Goal: Transaction & Acquisition: Book appointment/travel/reservation

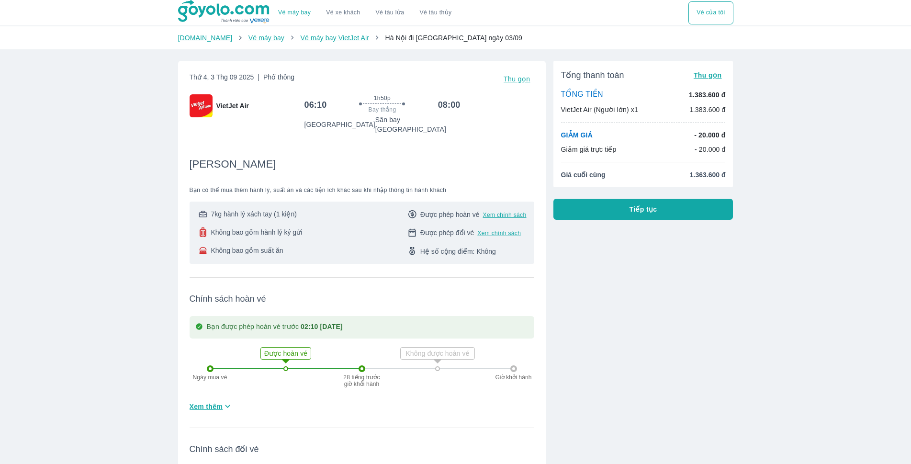
click at [645, 213] on span "Tiếp tục" at bounding box center [643, 209] width 28 height 10
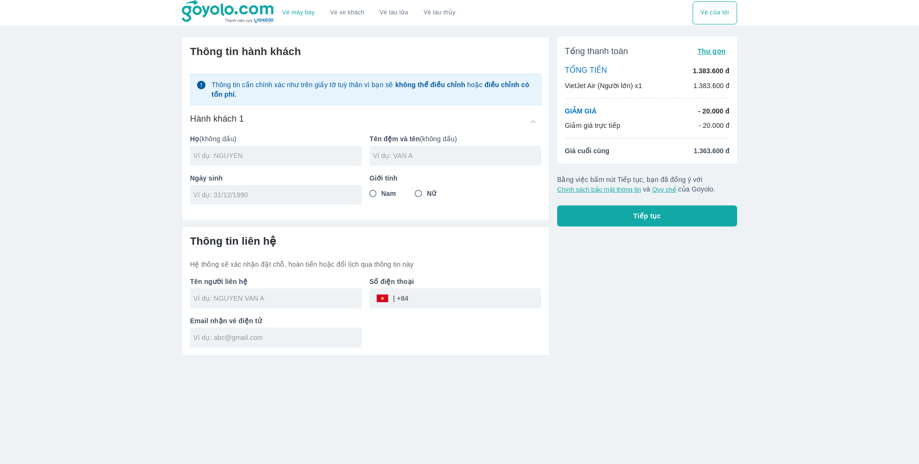
click at [238, 155] on input "text" at bounding box center [277, 156] width 168 height 10
type input "N"
type input "DUONG"
click at [378, 161] on div at bounding box center [456, 156] width 172 height 20
type input "DUC HAI"
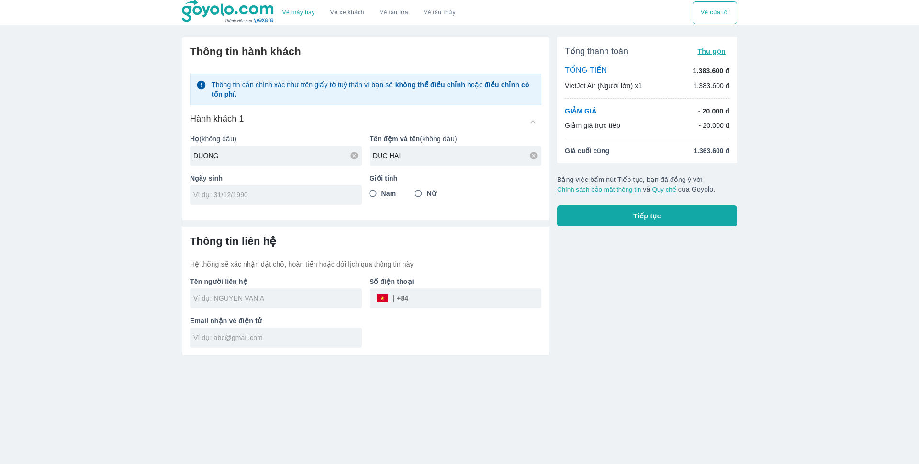
click at [306, 201] on div at bounding box center [276, 195] width 172 height 20
type input "[DATE]"
click at [372, 201] on input "Nam" at bounding box center [372, 193] width 17 height 17
radio input "true"
click at [435, 295] on input "tel" at bounding box center [474, 298] width 133 height 23
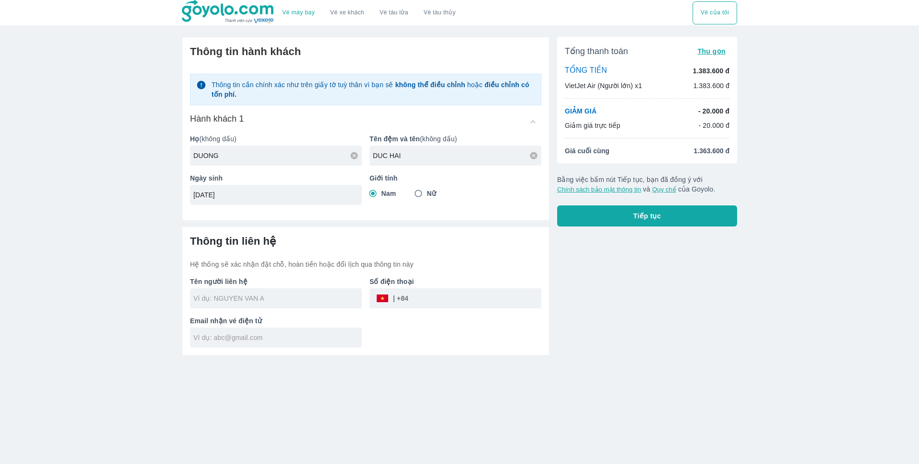
type input "DUONG"
type input "DUONG DUC HAI"
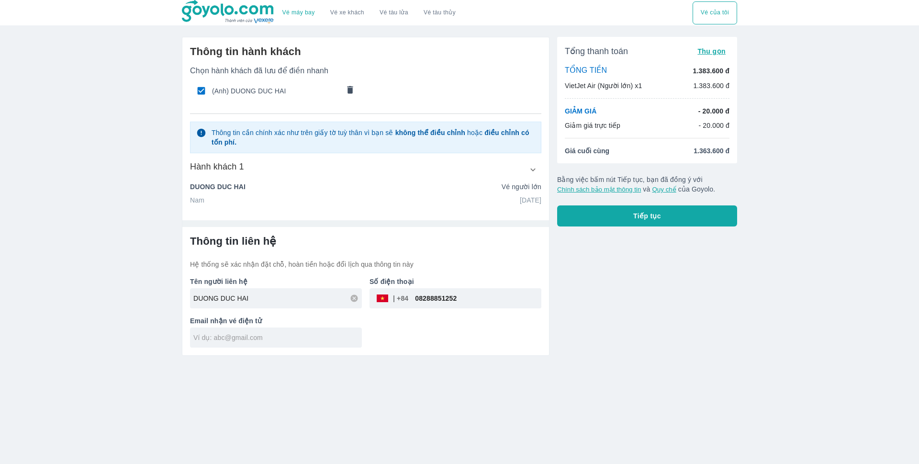
click at [271, 331] on div "Email nhận vé điện tử" at bounding box center [271, 327] width 179 height 39
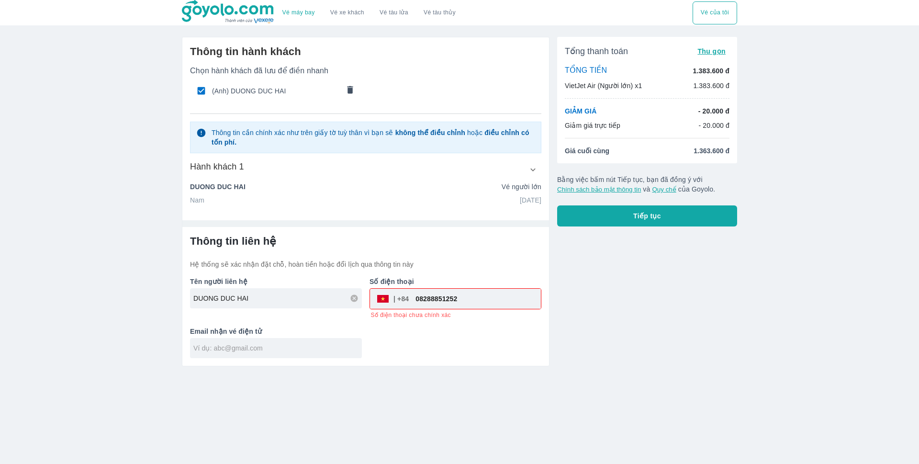
click at [272, 362] on div "Thông tin liên hệ Hệ thống sẽ xác nhận đặt chỗ, hoàn tiền hoặc đổi lịch qua thô…" at bounding box center [365, 296] width 367 height 139
click at [268, 352] on input "text" at bounding box center [277, 348] width 168 height 10
click at [419, 296] on input "08288851252" at bounding box center [475, 298] width 132 height 23
click at [336, 351] on input "text" at bounding box center [278, 349] width 168 height 10
click at [422, 300] on input "8288851252" at bounding box center [475, 298] width 132 height 23
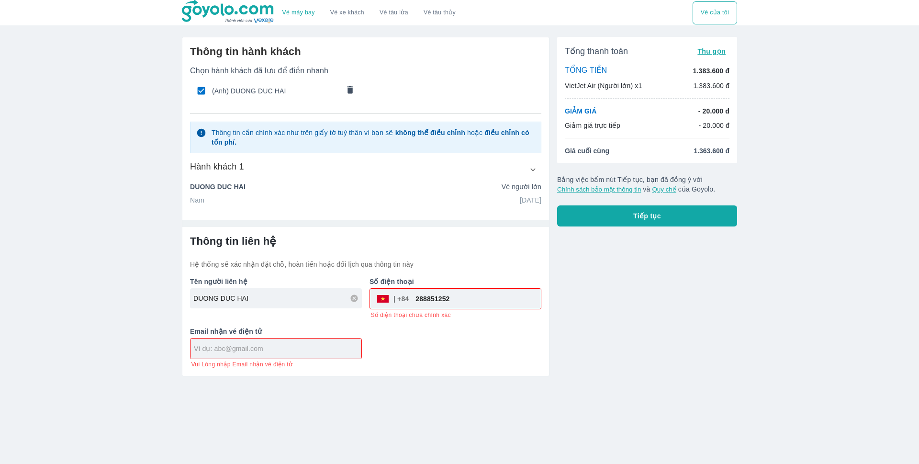
click at [465, 299] on input "288851252" at bounding box center [475, 298] width 132 height 23
click at [420, 301] on input "288851252" at bounding box center [475, 298] width 132 height 23
type input "88851252"
click at [456, 303] on input "88851252" at bounding box center [475, 298] width 132 height 23
drag, startPoint x: 454, startPoint y: 301, endPoint x: 411, endPoint y: 305, distance: 43.2
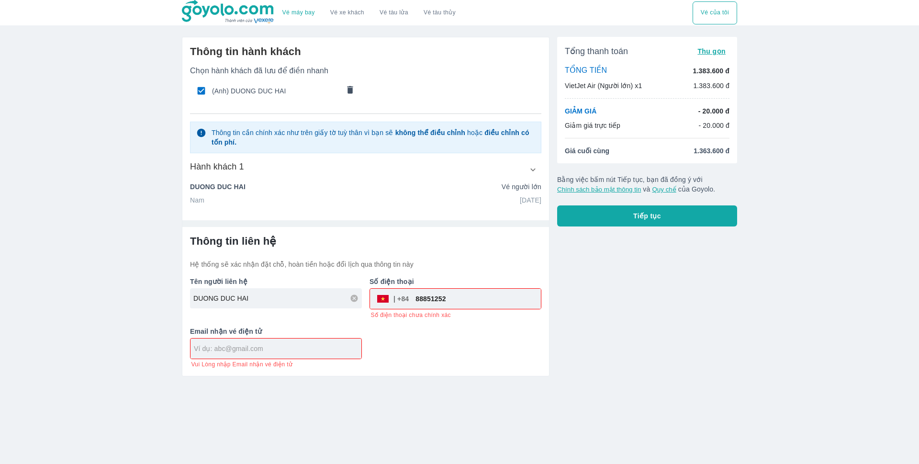
click at [411, 305] on input "88851252" at bounding box center [475, 298] width 132 height 23
click at [434, 302] on input "tel" at bounding box center [475, 298] width 132 height 23
type input "0"
type input "828851252"
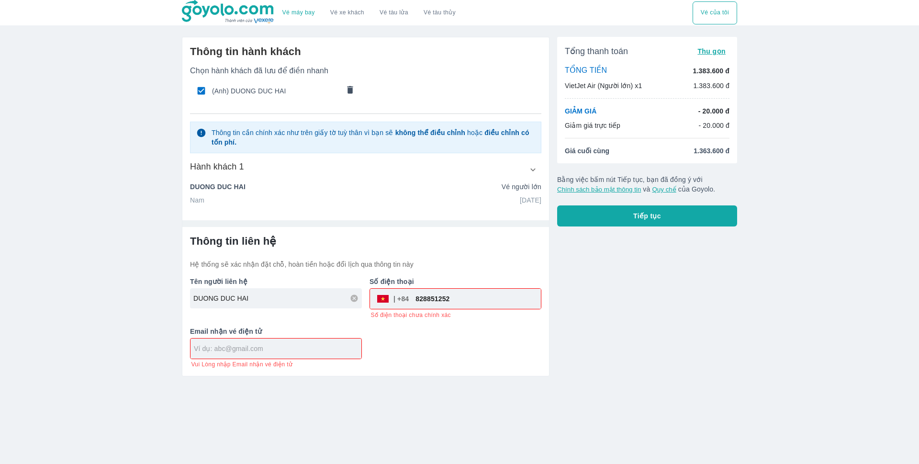
click at [317, 335] on div "Email nhận vé điện tử Vui Lòng nhập Email nhận vé điện tử" at bounding box center [271, 344] width 179 height 50
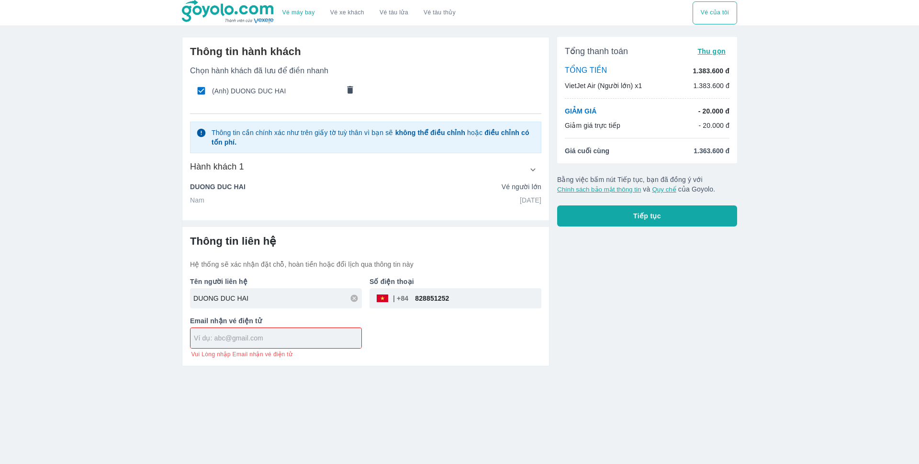
click at [316, 336] on input "text" at bounding box center [278, 338] width 168 height 10
type input "[EMAIL_ADDRESS][DOMAIN_NAME]"
click at [596, 199] on div "Tổng thanh toán Thu gọn TỔNG TIỀN 1.383.600 đ VietJet Air (Người lớn) x1 1.383.…" at bounding box center [647, 132] width 180 height 190
click at [593, 214] on button "Tiếp tục" at bounding box center [647, 215] width 180 height 21
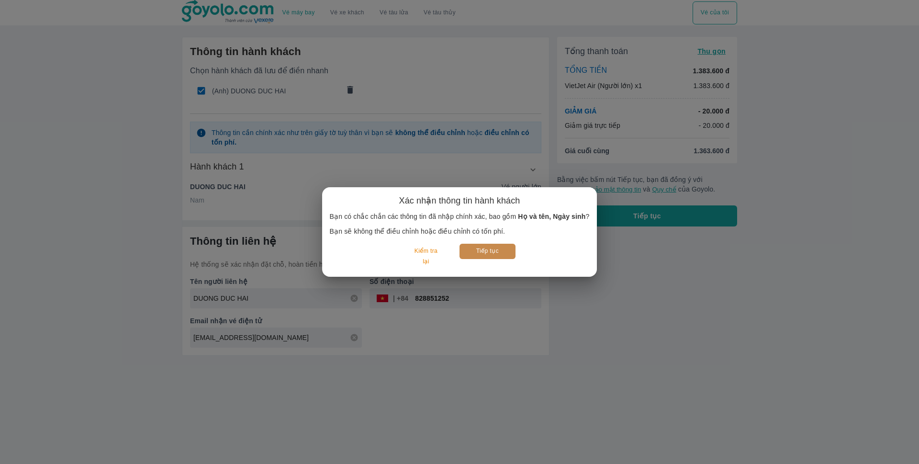
click at [496, 252] on button "Tiếp tục" at bounding box center [488, 251] width 56 height 15
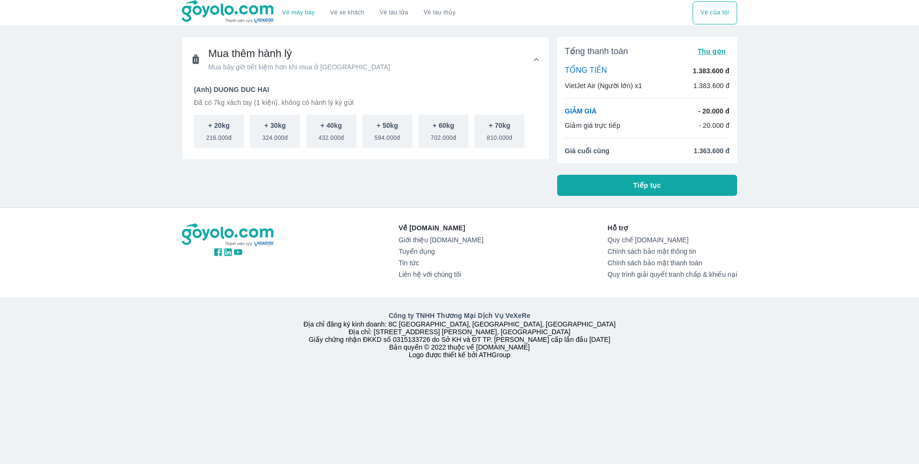
click at [0, 237] on div "Về [DOMAIN_NAME] Giới thiệu [DOMAIN_NAME] Tuyển dụng Tin tức Liên hệ với chúng …" at bounding box center [459, 290] width 919 height 164
click at [669, 176] on button "Tiếp tục" at bounding box center [647, 185] width 180 height 21
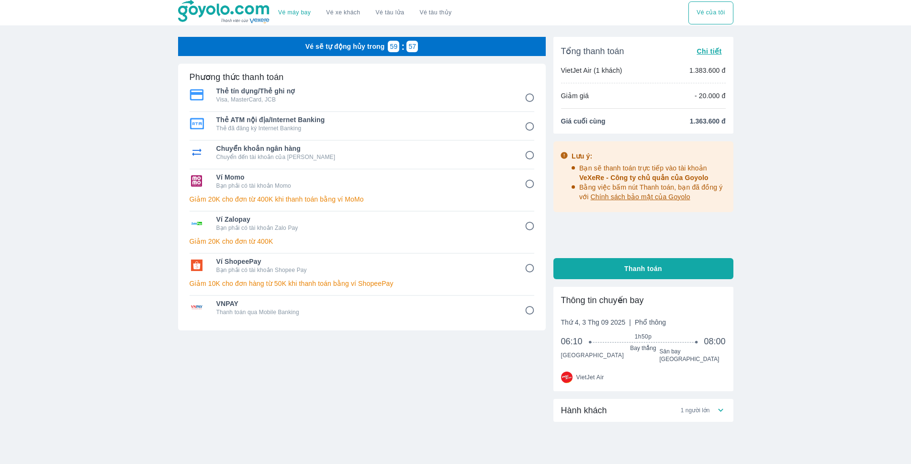
click at [291, 188] on p "Bạn phải có tài khoản Momo" at bounding box center [363, 186] width 295 height 8
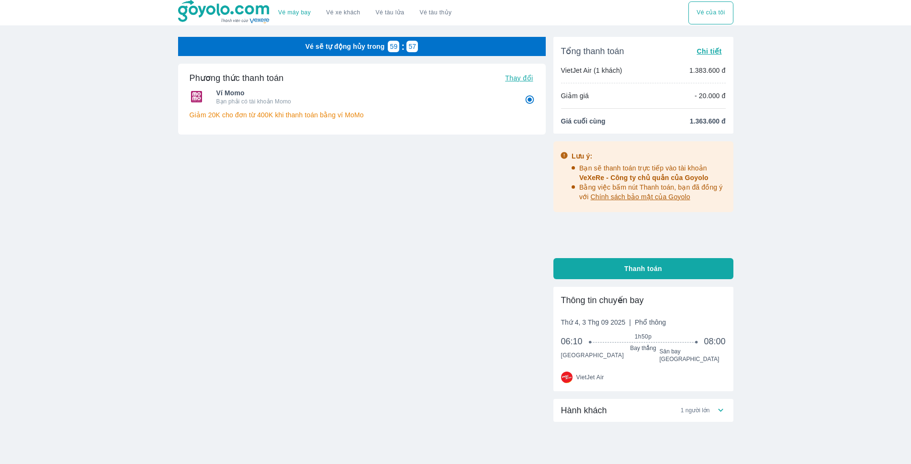
radio input "true"
click at [722, 50] on button "Chi tiết" at bounding box center [709, 51] width 33 height 13
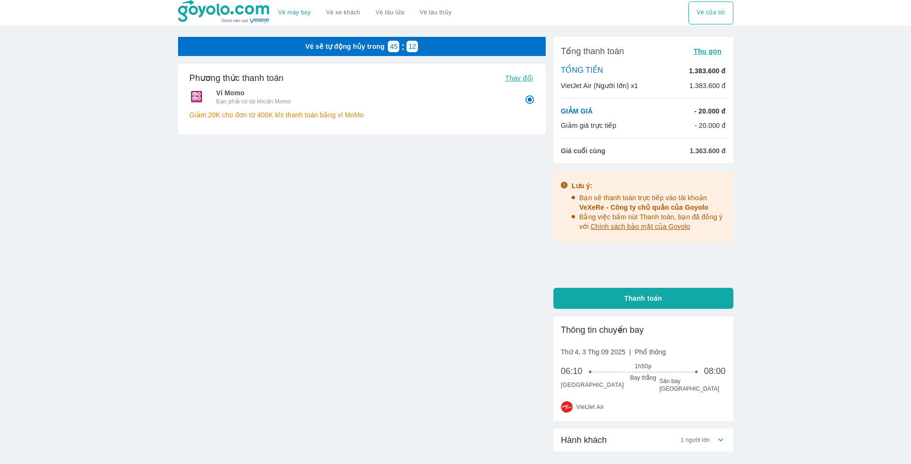
scroll to position [57, 0]
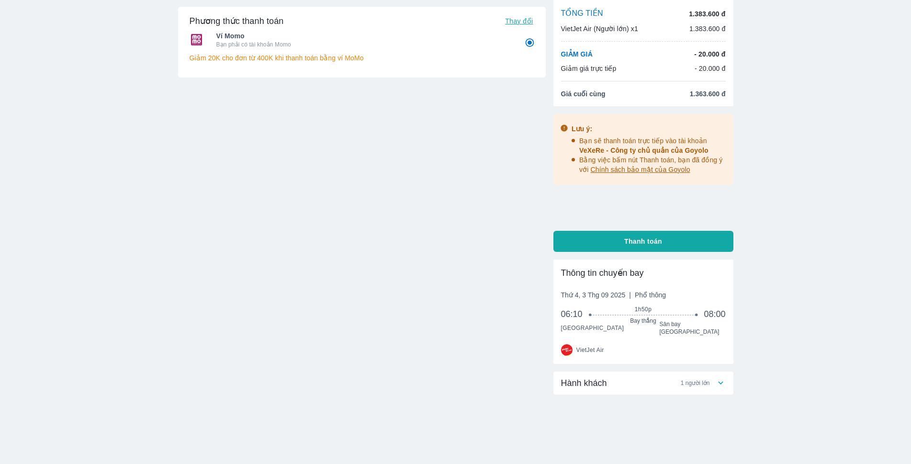
drag, startPoint x: 719, startPoint y: 378, endPoint x: 649, endPoint y: 284, distance: 117.2
click at [716, 378] on icon at bounding box center [721, 383] width 10 height 10
